Goal: Task Accomplishment & Management: Manage account settings

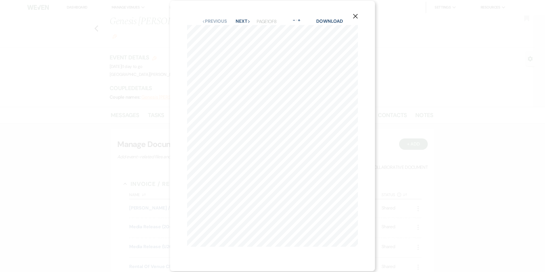
click at [25, 214] on div "X Previous Previous Next Next Page 1 of 8 - Zoom + Download" at bounding box center [272, 136] width 545 height 272
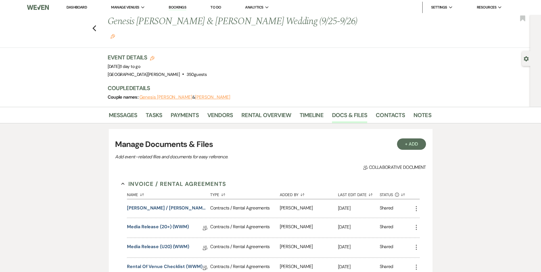
click at [73, 4] on li "Dashboard" at bounding box center [77, 7] width 26 height 11
click at [72, 8] on link "Dashboard" at bounding box center [76, 7] width 20 height 5
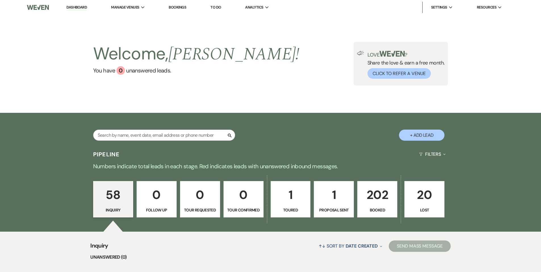
click at [152, 129] on div "Search + Add Lead" at bounding box center [270, 131] width 409 height 30
click at [152, 143] on div "Search" at bounding box center [164, 137] width 142 height 16
click at [149, 139] on input "text" at bounding box center [164, 134] width 142 height 11
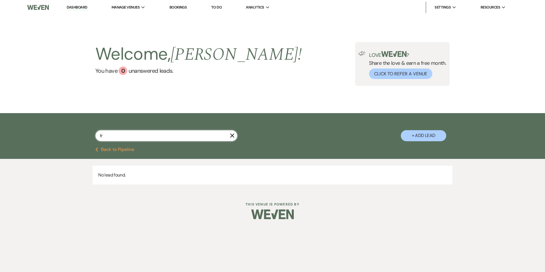
type input "f"
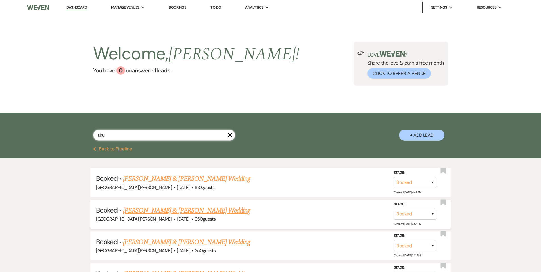
type input "shu"
click at [167, 212] on link "[PERSON_NAME] & [PERSON_NAME] Wedding" at bounding box center [186, 210] width 127 height 10
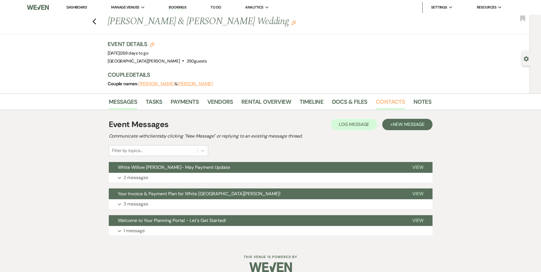
click at [378, 103] on link "Contacts" at bounding box center [390, 103] width 29 height 12
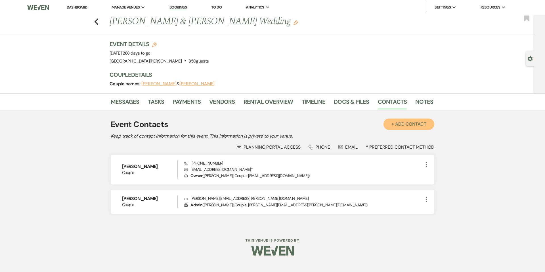
click at [415, 128] on button "+ Add Contact" at bounding box center [409, 123] width 51 height 11
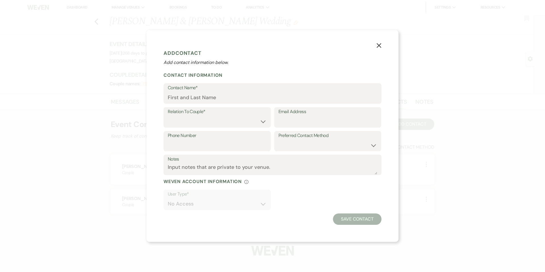
click at [210, 89] on label "Contact Name*" at bounding box center [273, 88] width 210 height 8
click at [210, 92] on input "Contact Name*" at bounding box center [273, 97] width 210 height 11
click at [213, 99] on input "Contact Name*" at bounding box center [273, 97] width 210 height 11
type input "[PERSON_NAME]"
click at [220, 120] on select "Couple Planner Parent of Couple Family Member Friend Other" at bounding box center [217, 121] width 99 height 11
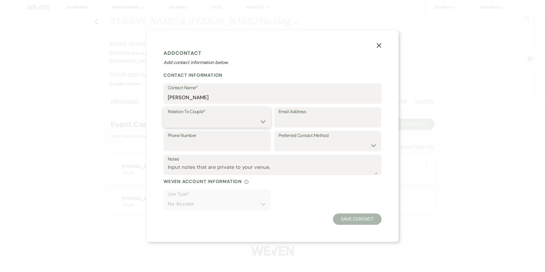
select select "3"
click at [168, 116] on select "Couple Planner Parent of Couple Family Member Friend Other" at bounding box center [217, 121] width 99 height 11
click at [311, 123] on input "Email Address" at bounding box center [328, 121] width 99 height 11
type input "[EMAIL_ADDRESS][DOMAIN_NAME]"
click at [218, 147] on input "Phone Number" at bounding box center [217, 144] width 99 height 11
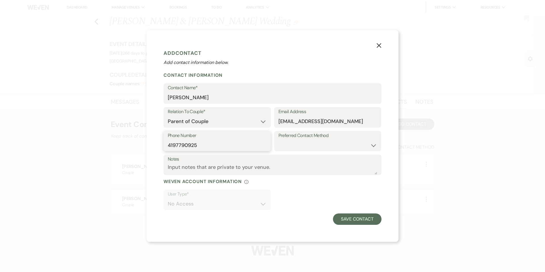
type input "4197790925"
click at [336, 150] on select "Email Phone Text" at bounding box center [328, 144] width 99 height 11
select select "phone"
click at [279, 139] on select "Email Phone Text" at bounding box center [328, 144] width 99 height 11
click at [232, 171] on textarea "Notes" at bounding box center [273, 168] width 210 height 11
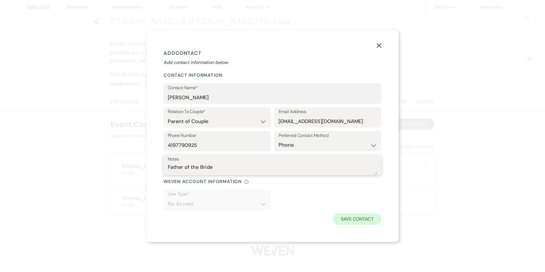
type textarea "Father of the Bride"
click at [360, 219] on button "Save Contact" at bounding box center [357, 218] width 49 height 11
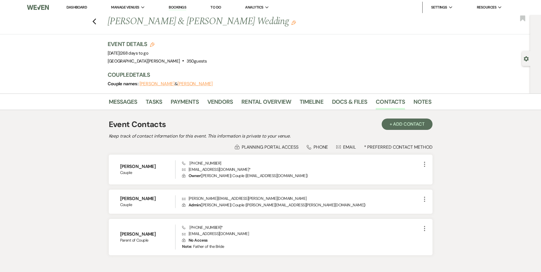
click at [527, 60] on use "button" at bounding box center [526, 58] width 5 height 5
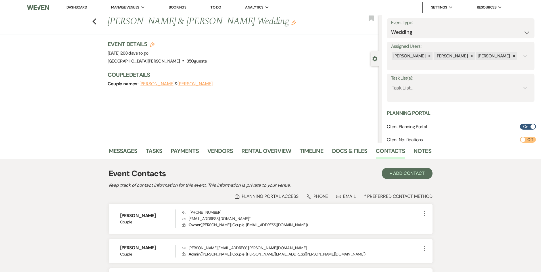
scroll to position [28, 0]
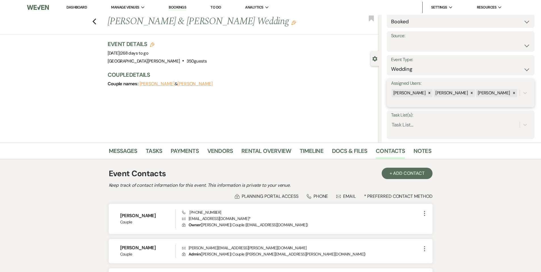
click at [515, 94] on div "[PERSON_NAME] [PERSON_NAME] [PERSON_NAME]" at bounding box center [455, 93] width 129 height 10
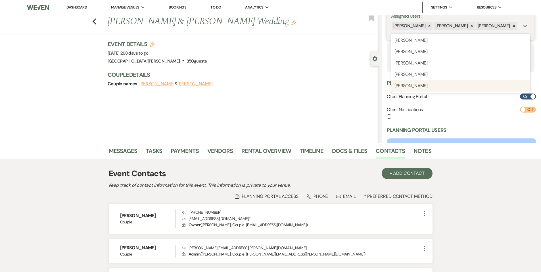
scroll to position [85, 0]
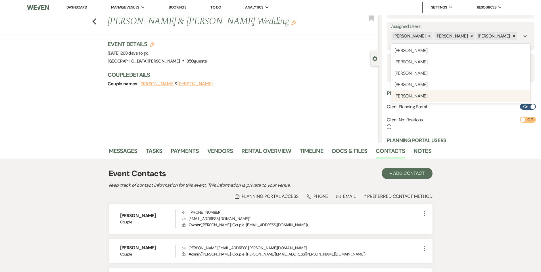
click at [444, 123] on div "Client Notifications Info Off" at bounding box center [461, 123] width 149 height 13
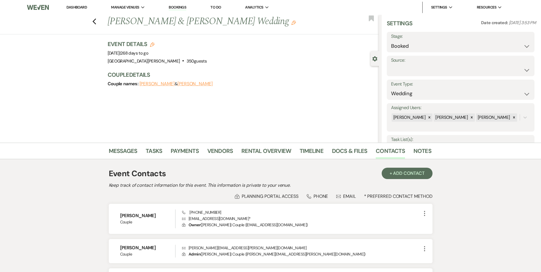
scroll to position [0, 0]
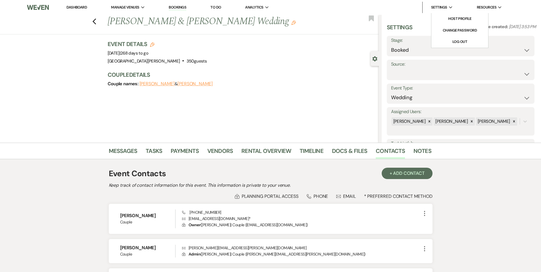
click at [443, 5] on span "Settings" at bounding box center [439, 8] width 16 height 6
click at [433, 74] on select "Weven Venue Website Instagram Facebook Pinterest Google The Knot Wedding Wire H…" at bounding box center [460, 73] width 139 height 11
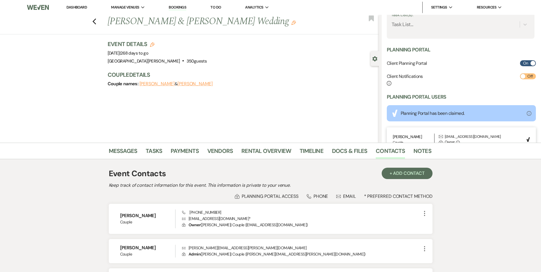
scroll to position [170, 0]
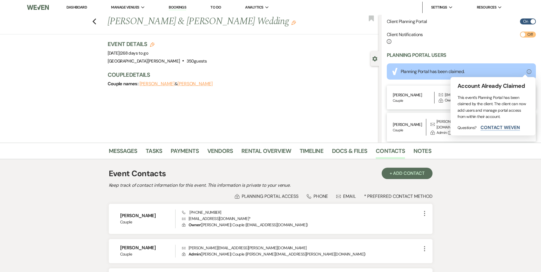
click at [527, 73] on use at bounding box center [529, 71] width 5 height 5
click at [456, 52] on div "Planning Portal Users" at bounding box center [461, 55] width 149 height 7
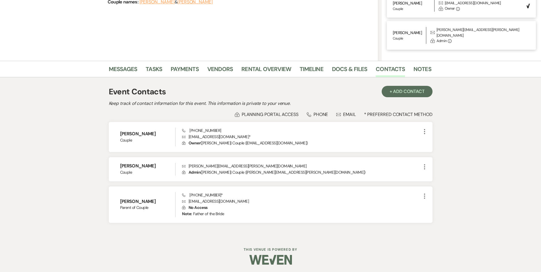
scroll to position [83, 0]
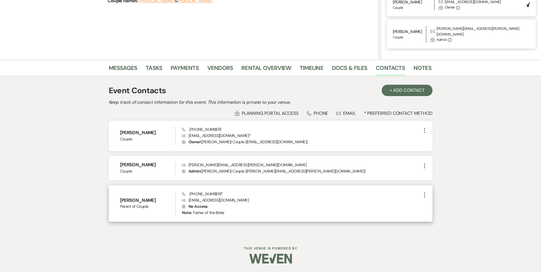
click at [424, 195] on icon "More" at bounding box center [424, 194] width 7 height 7
click at [432, 206] on button "Pencil Edit" at bounding box center [438, 206] width 34 height 10
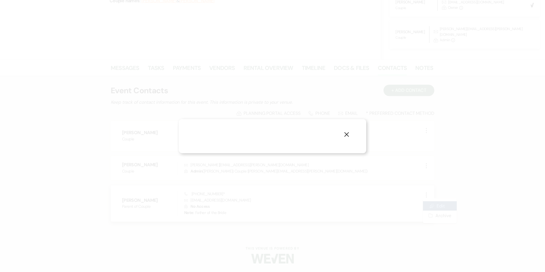
select select "3"
select select "phone"
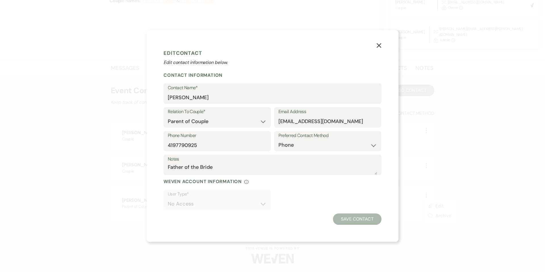
click at [378, 41] on button "X" at bounding box center [379, 45] width 9 height 10
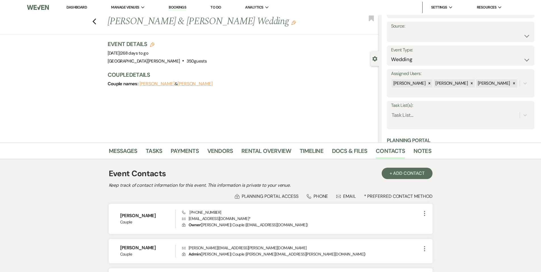
scroll to position [0, 0]
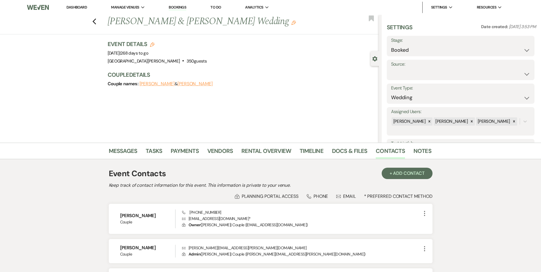
click at [422, 57] on div "Settings Date created: [DATE] 3:53 PM Stage: Booked Lost Source: Weven Venue We…" at bounding box center [461, 171] width 149 height 297
click at [422, 51] on select "Booked Lost" at bounding box center [460, 50] width 139 height 11
click at [347, 78] on h3 "Couple Details" at bounding box center [240, 75] width 265 height 8
click at [374, 60] on use "button" at bounding box center [374, 58] width 5 height 5
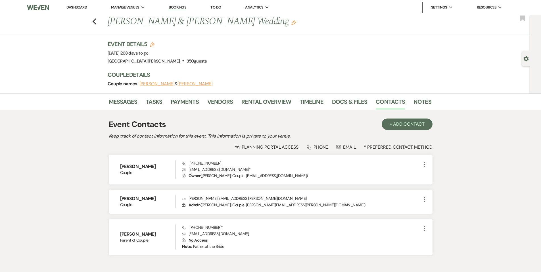
click at [526, 62] on div "Gear Settings" at bounding box center [527, 58] width 11 height 15
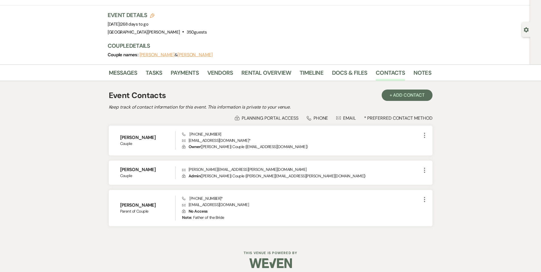
scroll to position [33, 0]
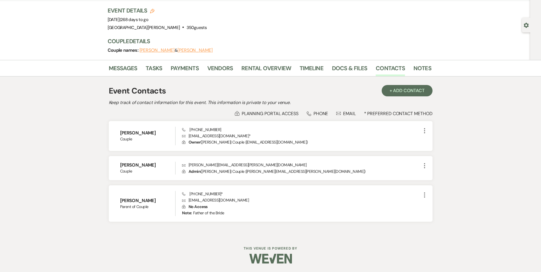
click at [519, 34] on div "Previous [PERSON_NAME] & [PERSON_NAME] Wedding Edit Bookmark Gear Settings Even…" at bounding box center [265, 20] width 530 height 79
click at [526, 29] on div "Gear Settings" at bounding box center [527, 25] width 11 height 15
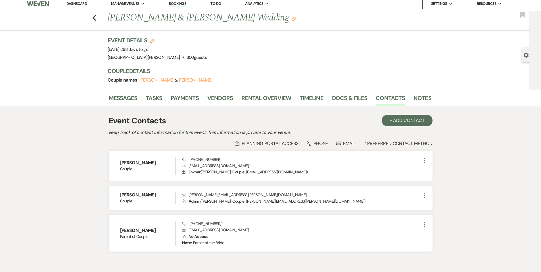
scroll to position [0, 0]
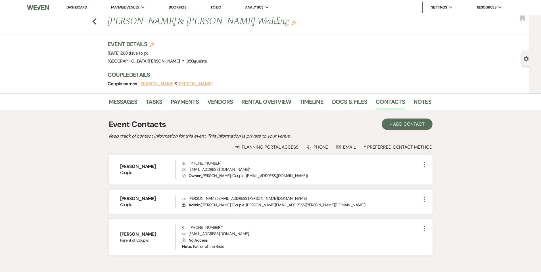
click at [524, 59] on use "button" at bounding box center [526, 58] width 5 height 5
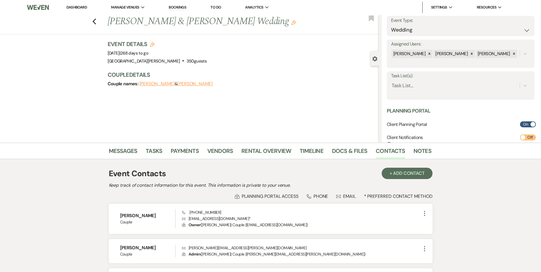
scroll to position [67, 0]
click at [472, 81] on div "Task List..." at bounding box center [460, 86] width 139 height 11
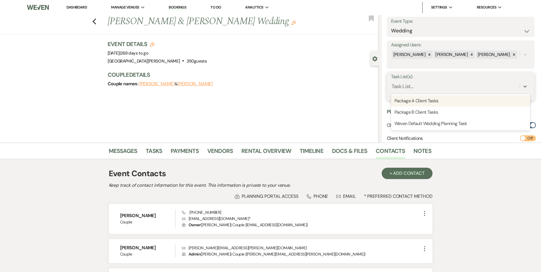
click at [472, 81] on div "Task List..." at bounding box center [460, 86] width 139 height 11
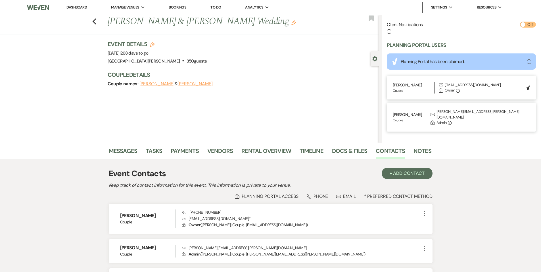
click at [436, 89] on div "[PERSON_NAME] | Couple Envelope [EMAIL_ADDRESS][DOMAIN_NAME] Lock Owner Info" at bounding box center [458, 88] width 130 height 12
click at [414, 90] on p "Couple" at bounding box center [413, 90] width 41 height 5
click at [234, 122] on div "Previous [PERSON_NAME] & [PERSON_NAME] Wedding Edit Bookmark Gear Settings Sett…" at bounding box center [189, 79] width 379 height 128
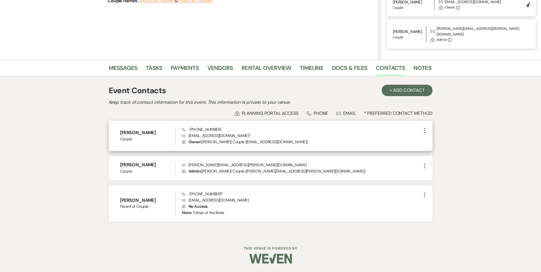
scroll to position [0, 0]
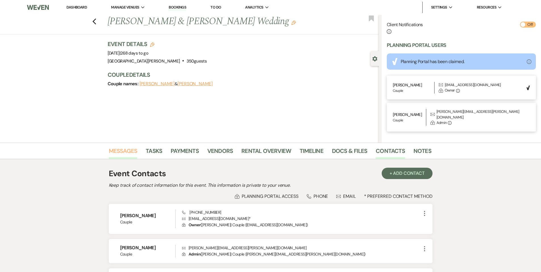
click at [125, 153] on link "Messages" at bounding box center [123, 152] width 29 height 12
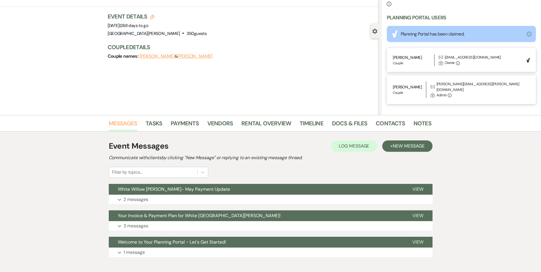
scroll to position [58, 0]
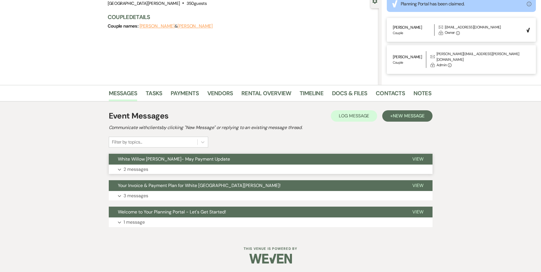
click at [213, 163] on button "White Willow [PERSON_NAME]- May Payment Update" at bounding box center [256, 159] width 294 height 11
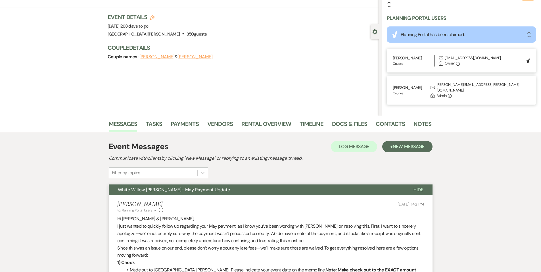
scroll to position [0, 0]
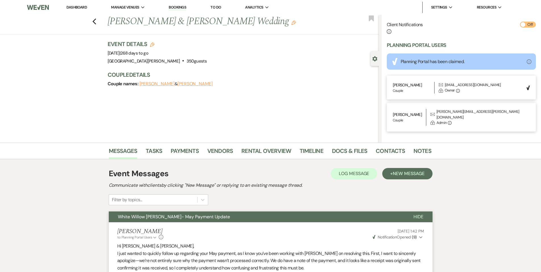
click at [330, 122] on div "Previous [PERSON_NAME] & [PERSON_NAME] Wedding Edit Bookmark Gear Settings Sett…" at bounding box center [189, 79] width 379 height 128
click at [413, 152] on link "Notes" at bounding box center [422, 152] width 18 height 12
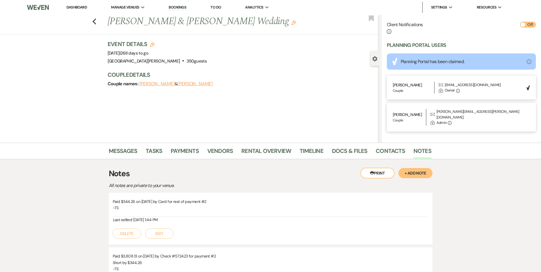
click at [185, 143] on div "Messages Tasks Payments Vendors Rental Overview Timeline Docs & Files Contacts …" at bounding box center [270, 151] width 541 height 16
click at [183, 148] on link "Payments" at bounding box center [185, 152] width 28 height 12
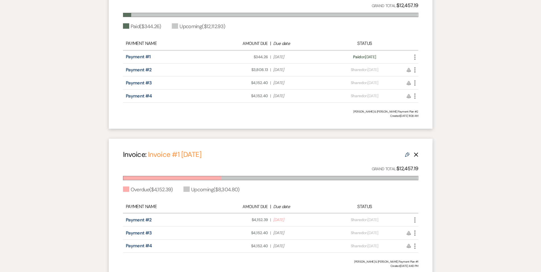
scroll to position [227, 0]
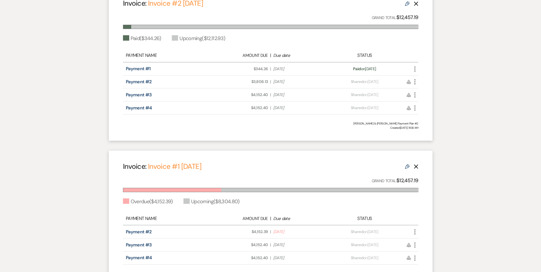
click at [416, 166] on icon "Delete" at bounding box center [416, 166] width 5 height 5
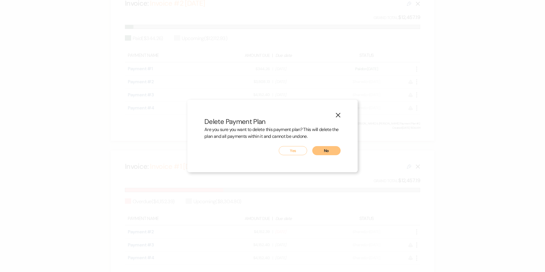
click at [290, 150] on button "Yes" at bounding box center [293, 150] width 28 height 9
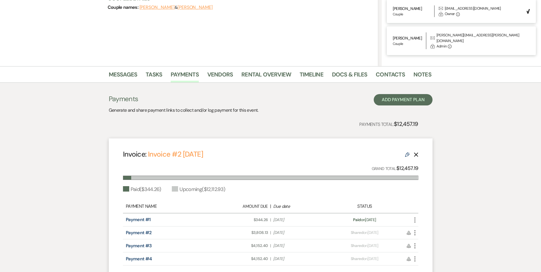
scroll to position [114, 0]
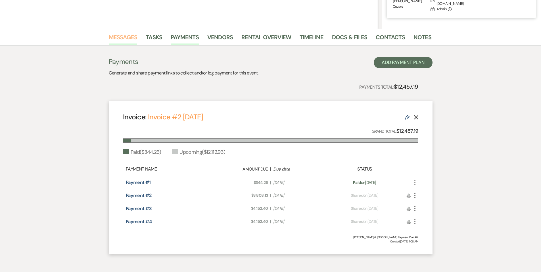
click at [118, 41] on link "Messages" at bounding box center [123, 39] width 29 height 12
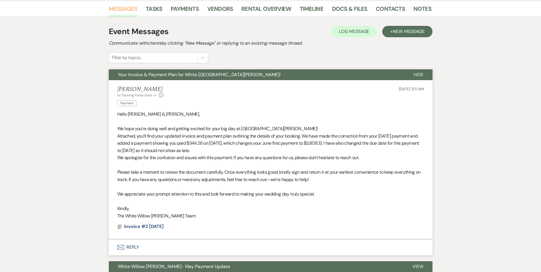
scroll to position [51, 0]
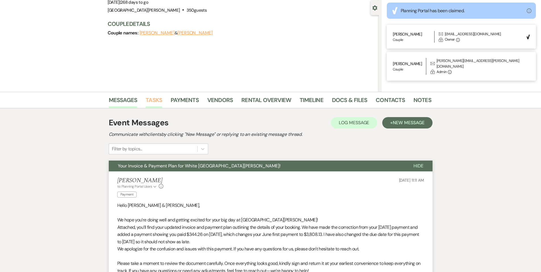
click at [153, 104] on link "Tasks" at bounding box center [154, 101] width 16 height 12
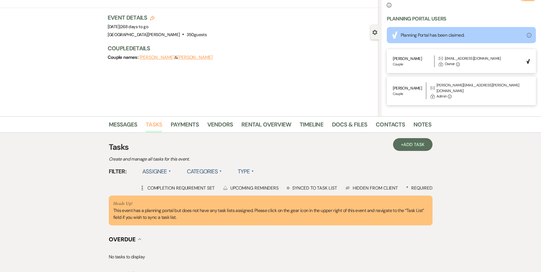
scroll to position [26, 0]
click at [112, 131] on link "Messages" at bounding box center [123, 126] width 29 height 12
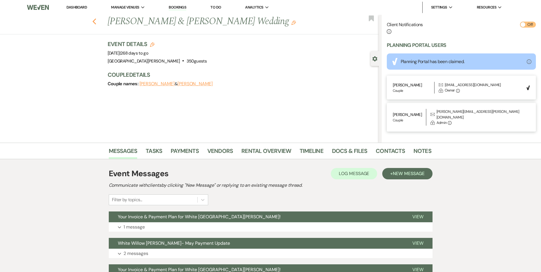
click at [96, 22] on use "button" at bounding box center [94, 21] width 4 height 6
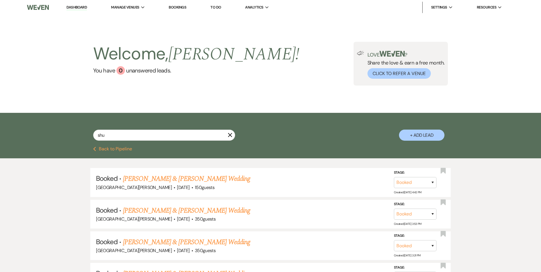
click at [229, 135] on icon "X" at bounding box center [230, 135] width 5 height 5
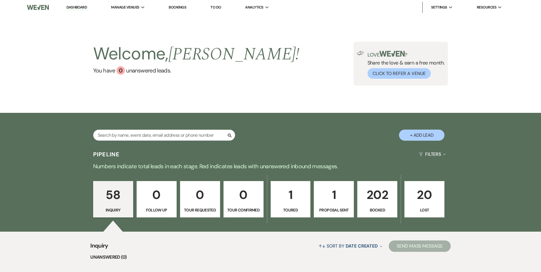
click at [74, 11] on li "Dashboard" at bounding box center [77, 7] width 26 height 11
click at [74, 9] on link "Dashboard" at bounding box center [76, 7] width 20 height 5
